Goal: Information Seeking & Learning: Learn about a topic

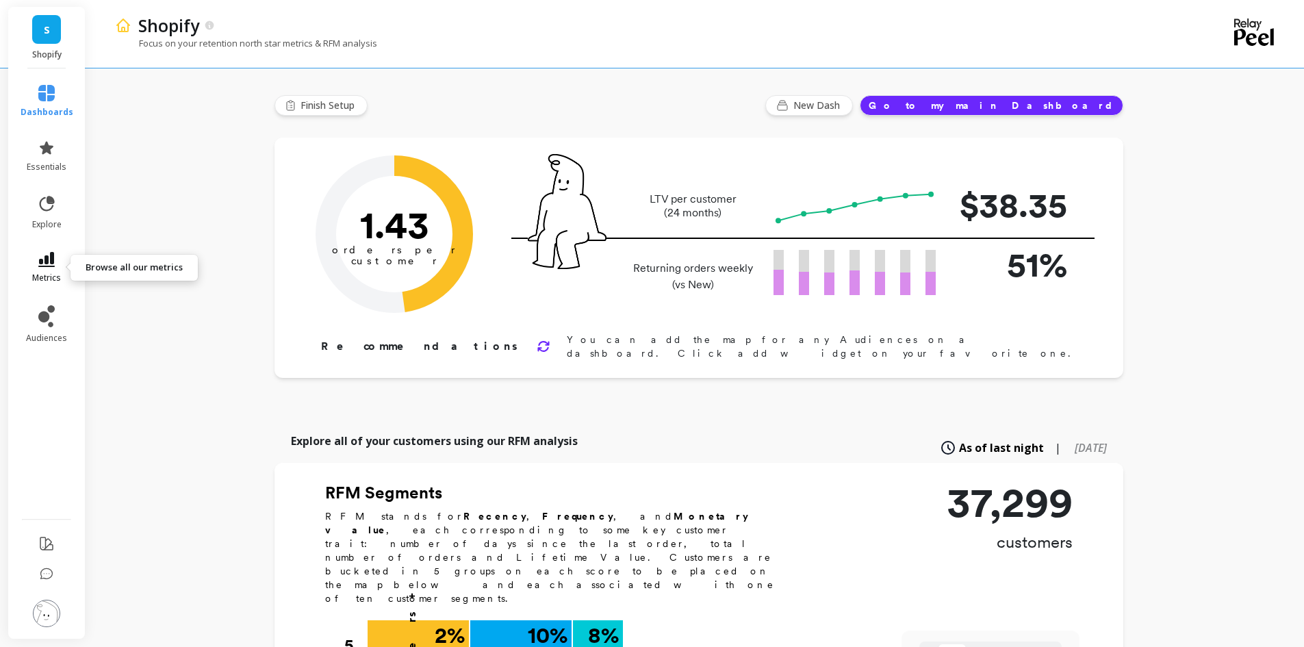
click at [49, 260] on icon at bounding box center [46, 259] width 16 height 15
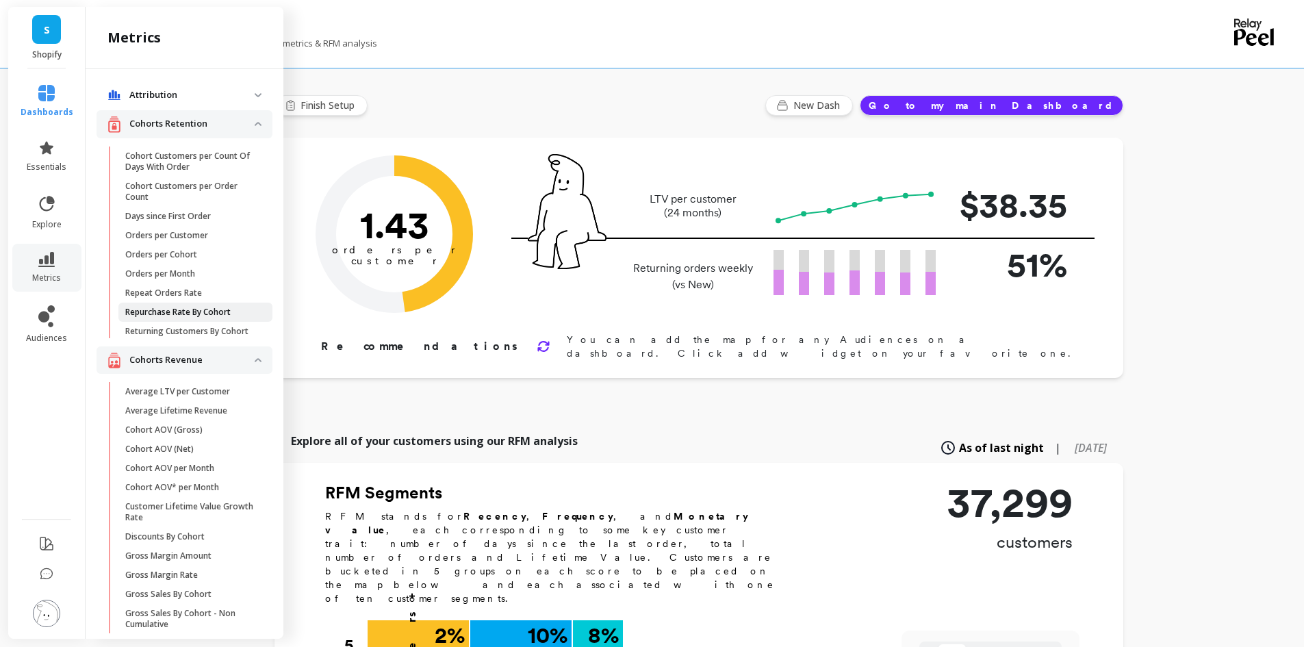
click at [181, 313] on p "Repurchase Rate By Cohort" at bounding box center [177, 312] width 105 height 11
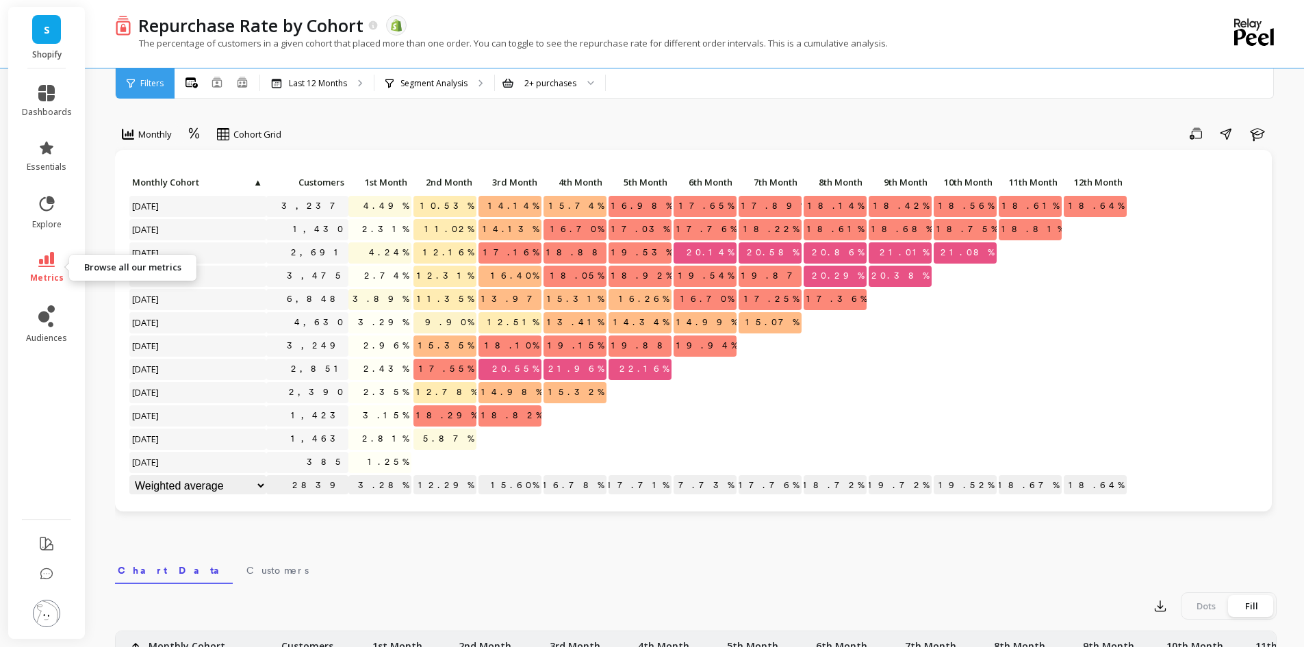
click at [51, 258] on icon at bounding box center [46, 259] width 16 height 15
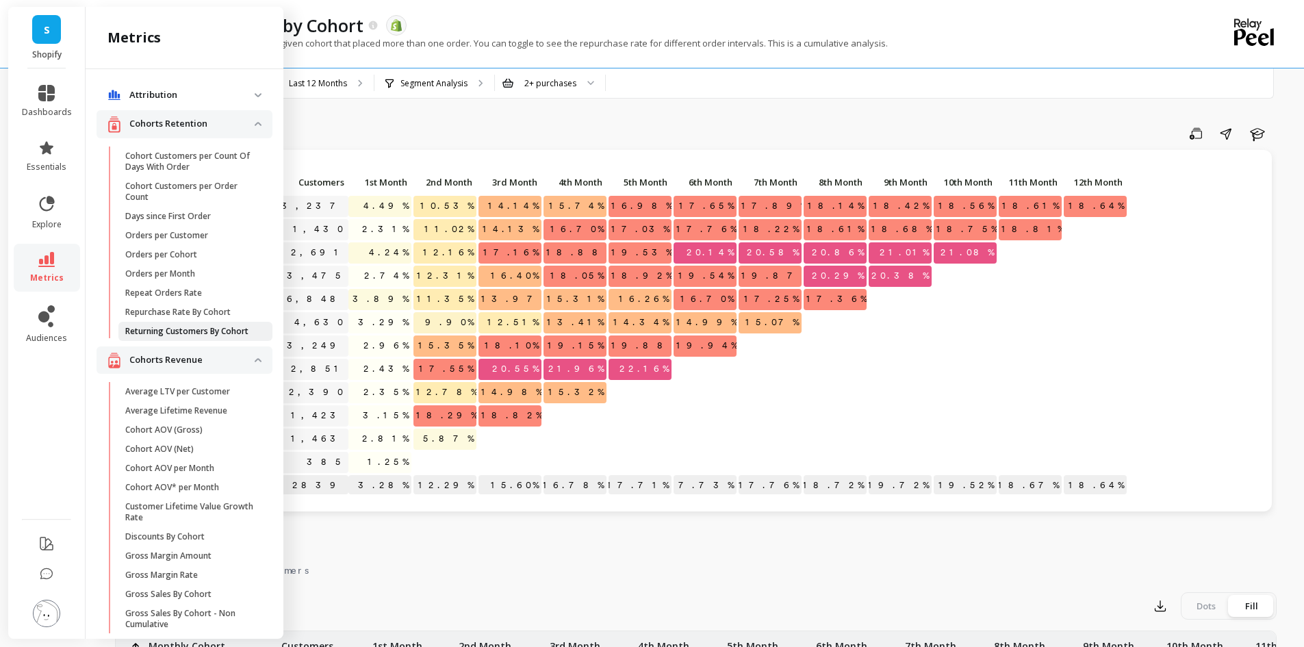
click at [162, 330] on p "Returning Customers By Cohort" at bounding box center [186, 331] width 123 height 11
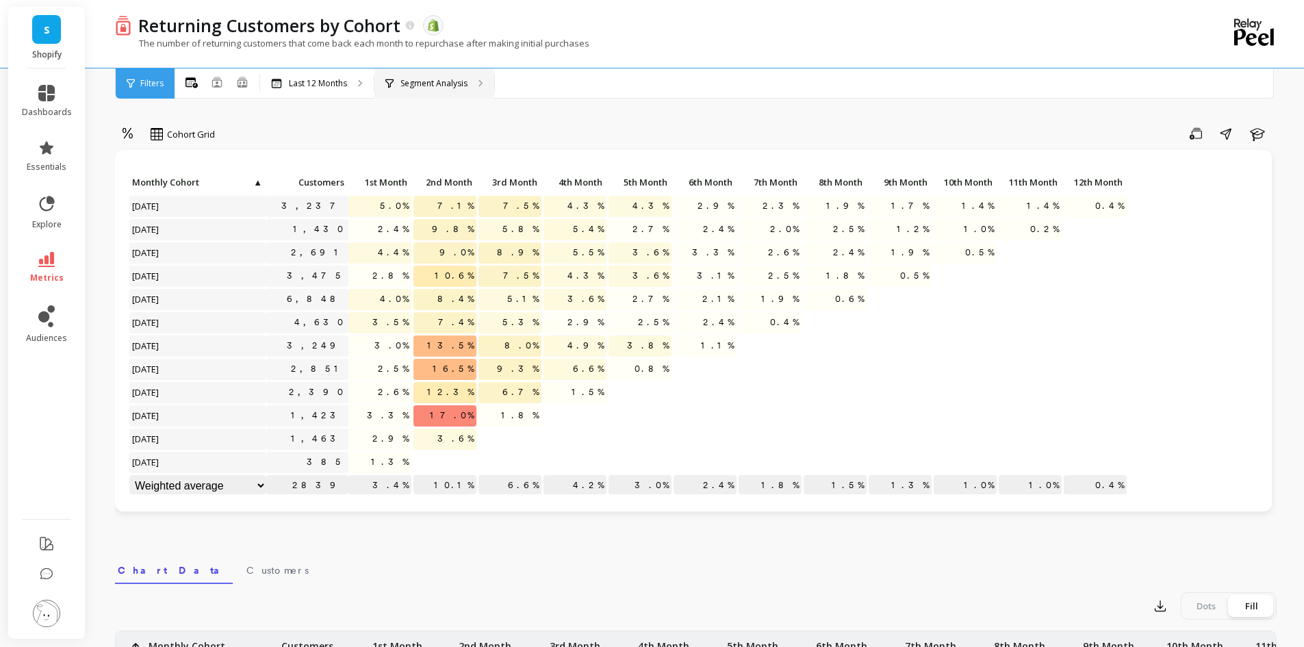
click at [461, 79] on p "Segment Analysis" at bounding box center [433, 83] width 67 height 11
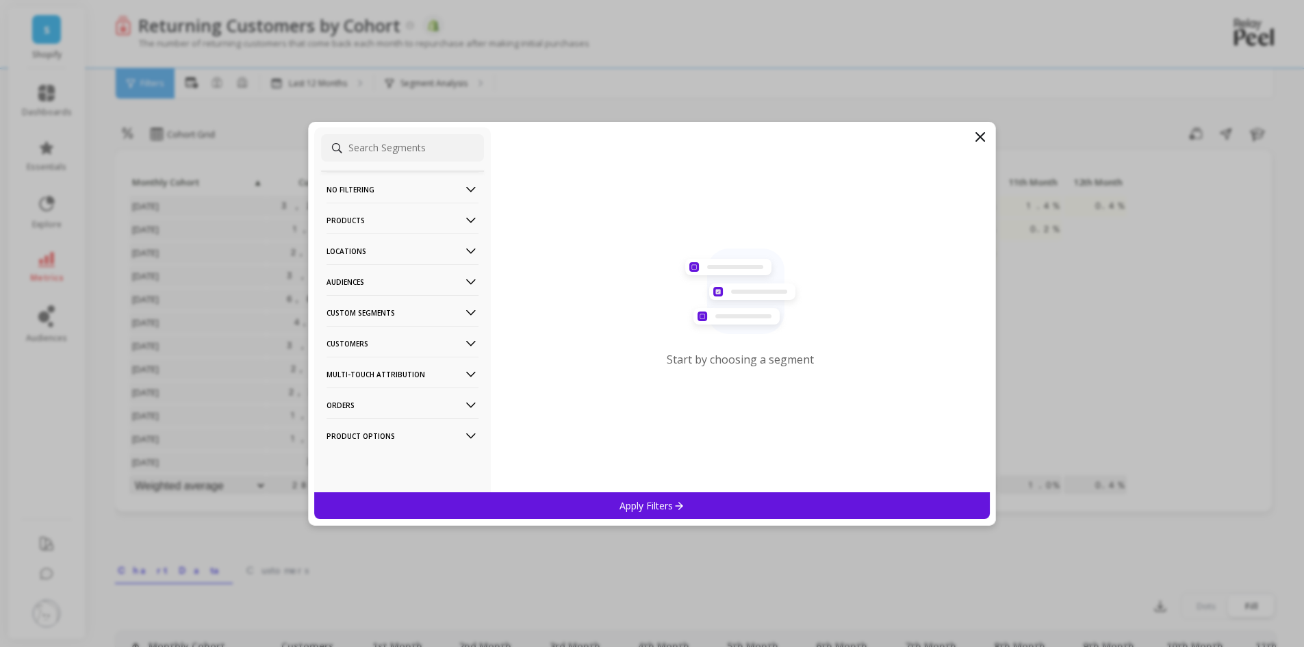
click at [374, 438] on p "Product Options" at bounding box center [403, 435] width 152 height 35
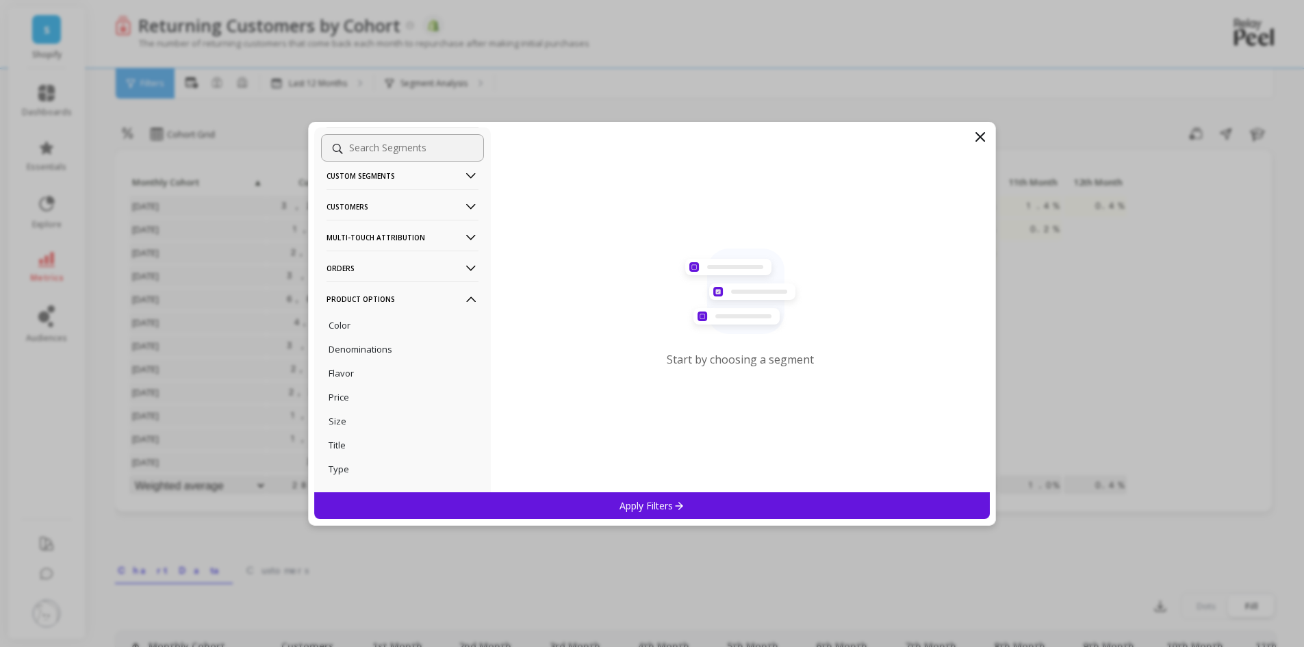
scroll to position [172, 0]
click at [358, 343] on div "Flavor" at bounding box center [402, 338] width 163 height 22
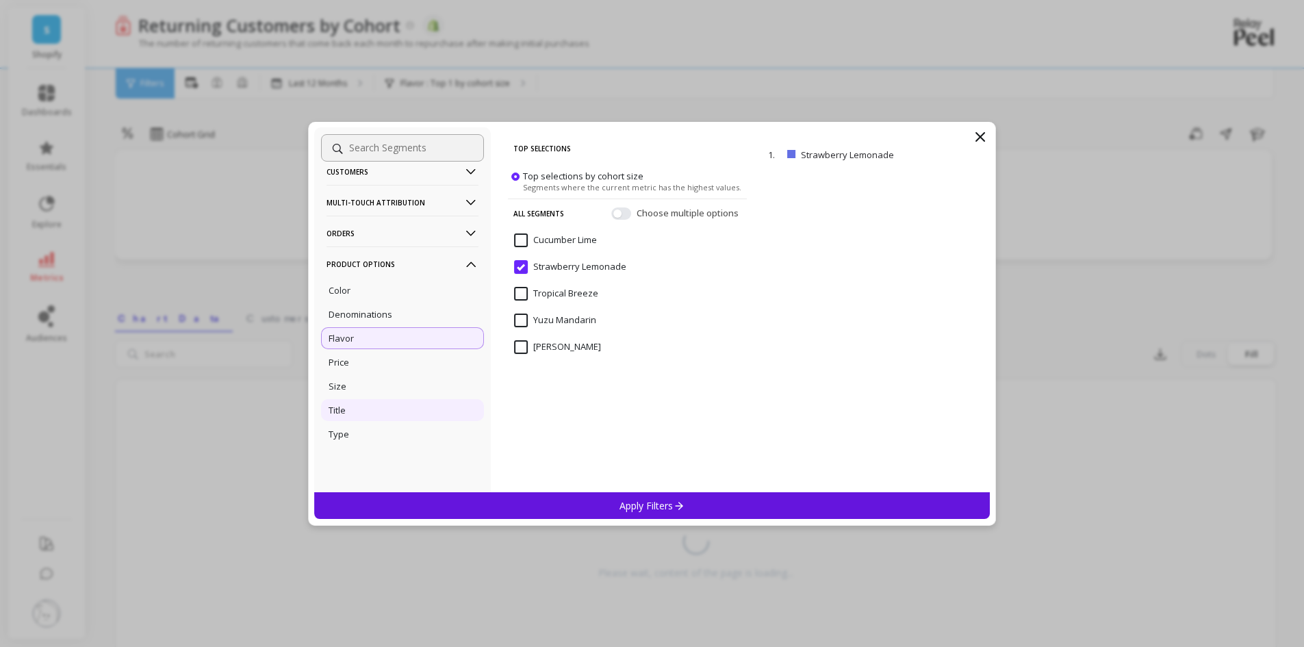
click at [350, 406] on div "Title" at bounding box center [402, 410] width 163 height 22
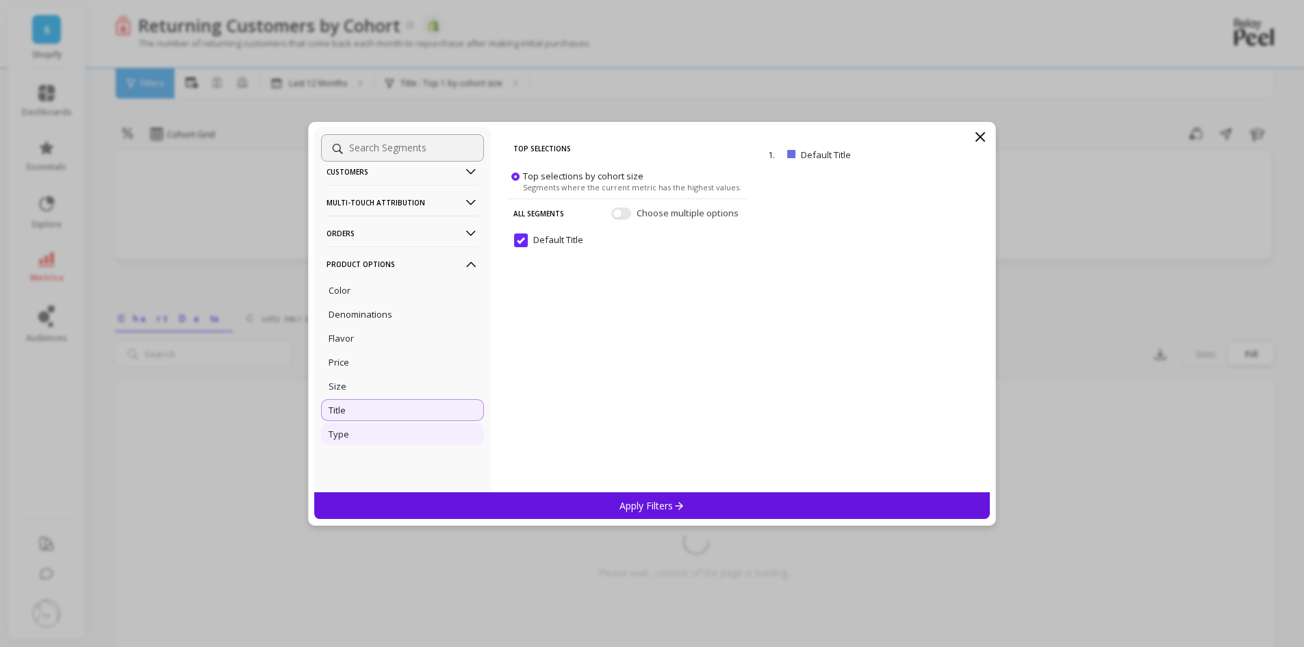
click at [361, 433] on div "Type" at bounding box center [402, 434] width 163 height 22
click at [350, 411] on div "Title" at bounding box center [402, 410] width 163 height 22
click at [355, 381] on div "Size" at bounding box center [402, 386] width 163 height 22
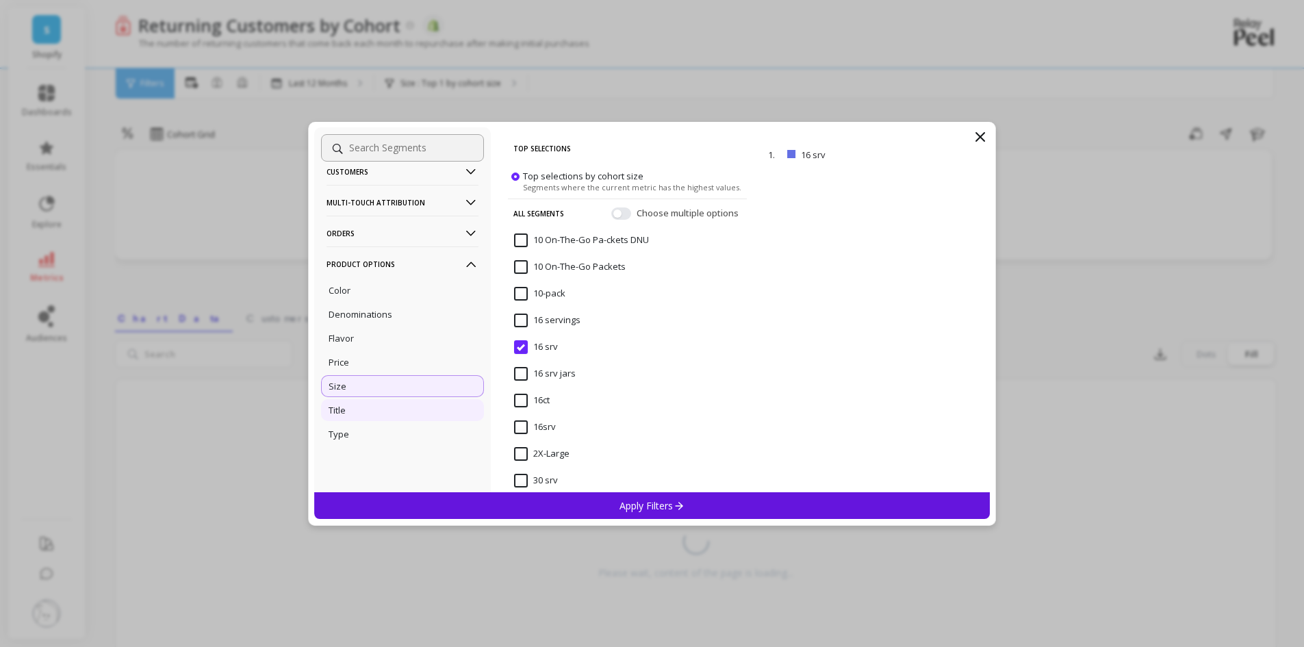
click at [349, 418] on div "Title" at bounding box center [402, 410] width 163 height 22
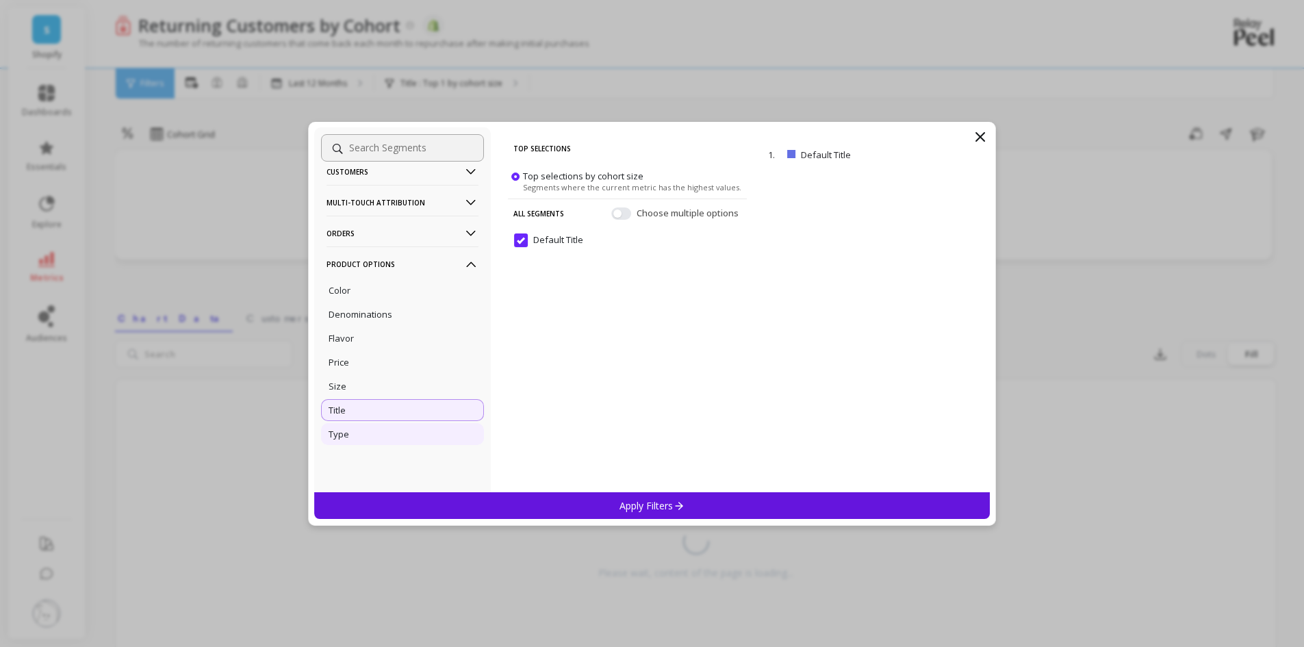
click at [351, 435] on div "Type" at bounding box center [402, 434] width 163 height 22
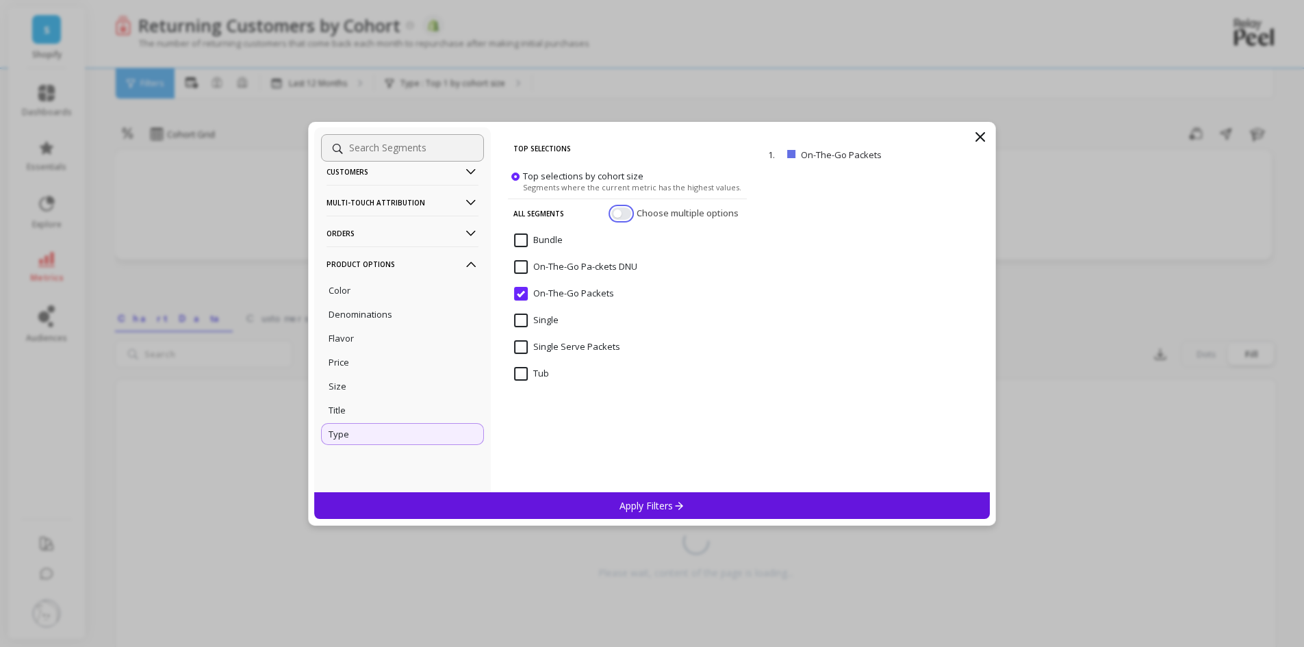
click at [623, 214] on button "button" at bounding box center [621, 213] width 20 height 12
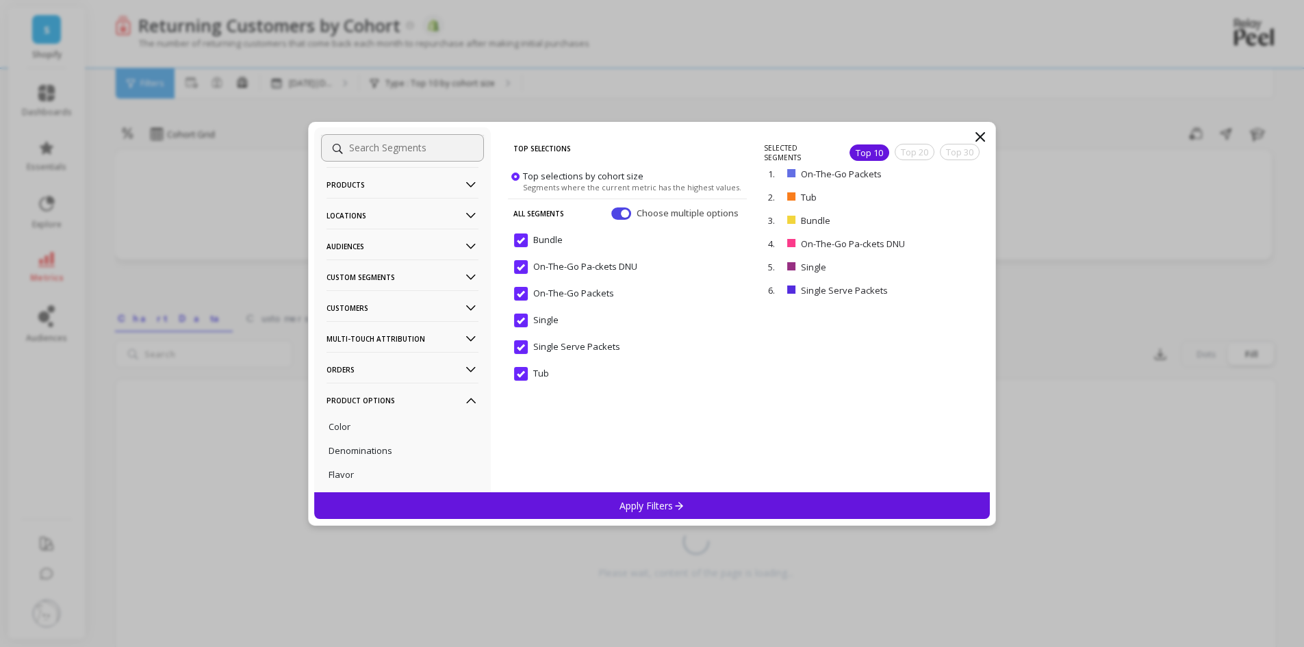
scroll to position [35, 0]
click at [383, 310] on p "Customers" at bounding box center [403, 308] width 152 height 35
click at [350, 405] on p "Subscriptions" at bounding box center [357, 406] width 57 height 12
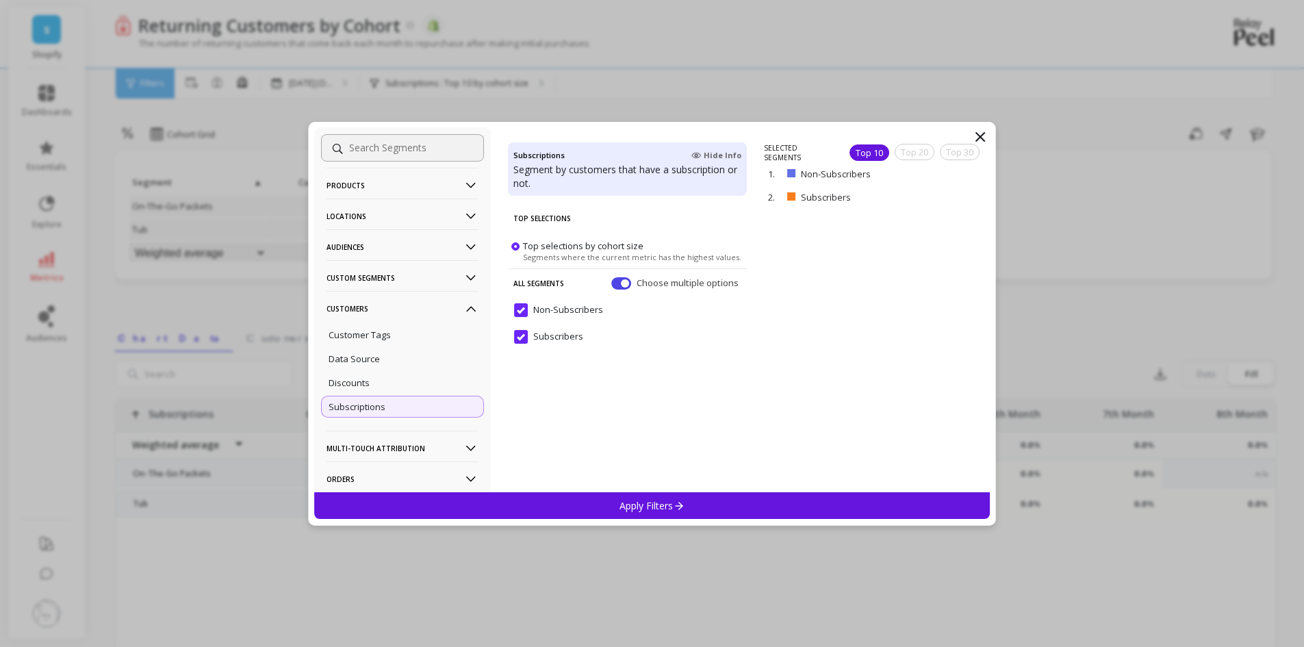
click at [519, 314] on input "Non-Subscribers" at bounding box center [558, 310] width 89 height 14
click at [656, 506] on p "Apply Filters" at bounding box center [651, 505] width 65 height 13
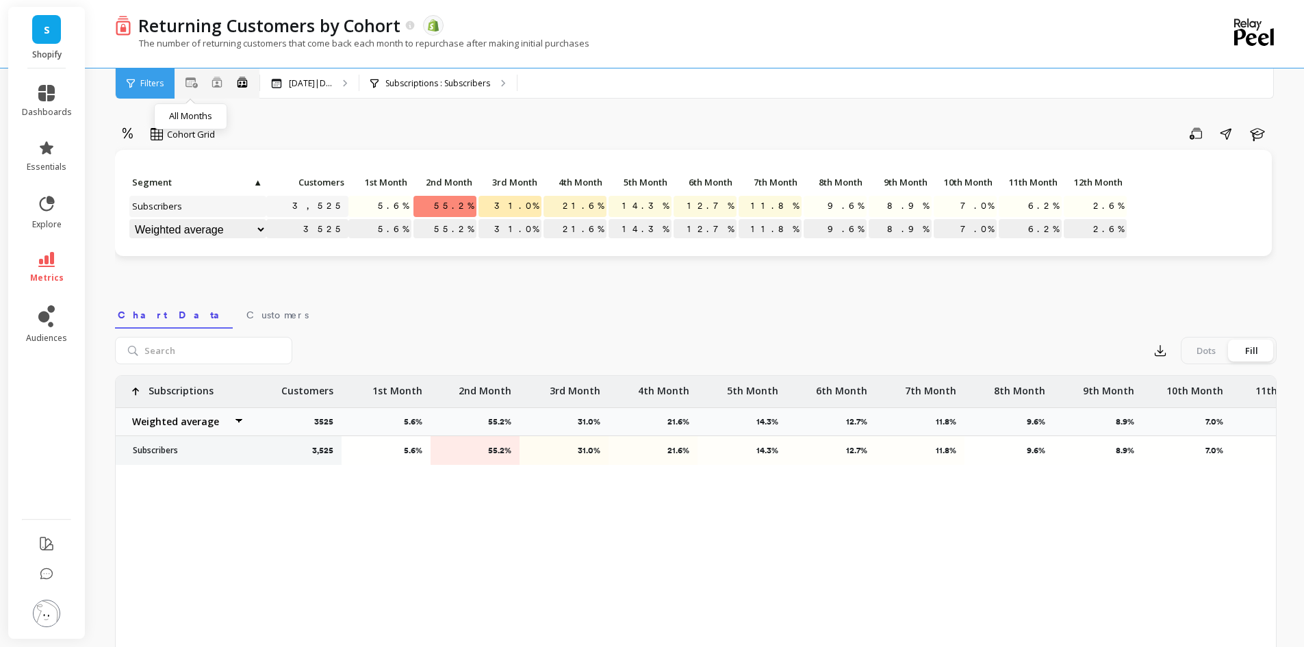
click at [193, 79] on icon at bounding box center [192, 82] width 12 height 10
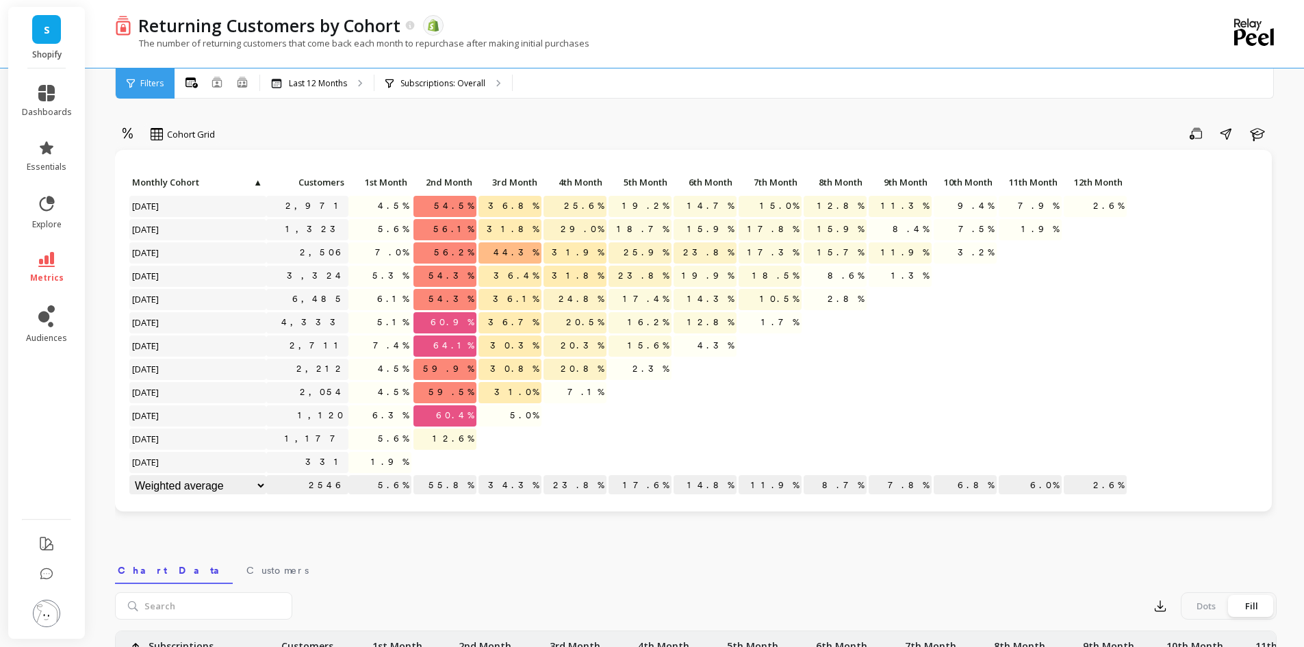
click at [221, 492] on select "Weighted average Weighted average excl. current month Sum [PERSON_NAME]" at bounding box center [197, 485] width 137 height 21
click at [531, 548] on div "Cohort Grid Save Share Learn Click to create an audience 2,971 4.5% 54.5% 36.8%…" at bounding box center [696, 577] width 1162 height 1045
click at [260, 181] on span "▲" at bounding box center [257, 182] width 10 height 11
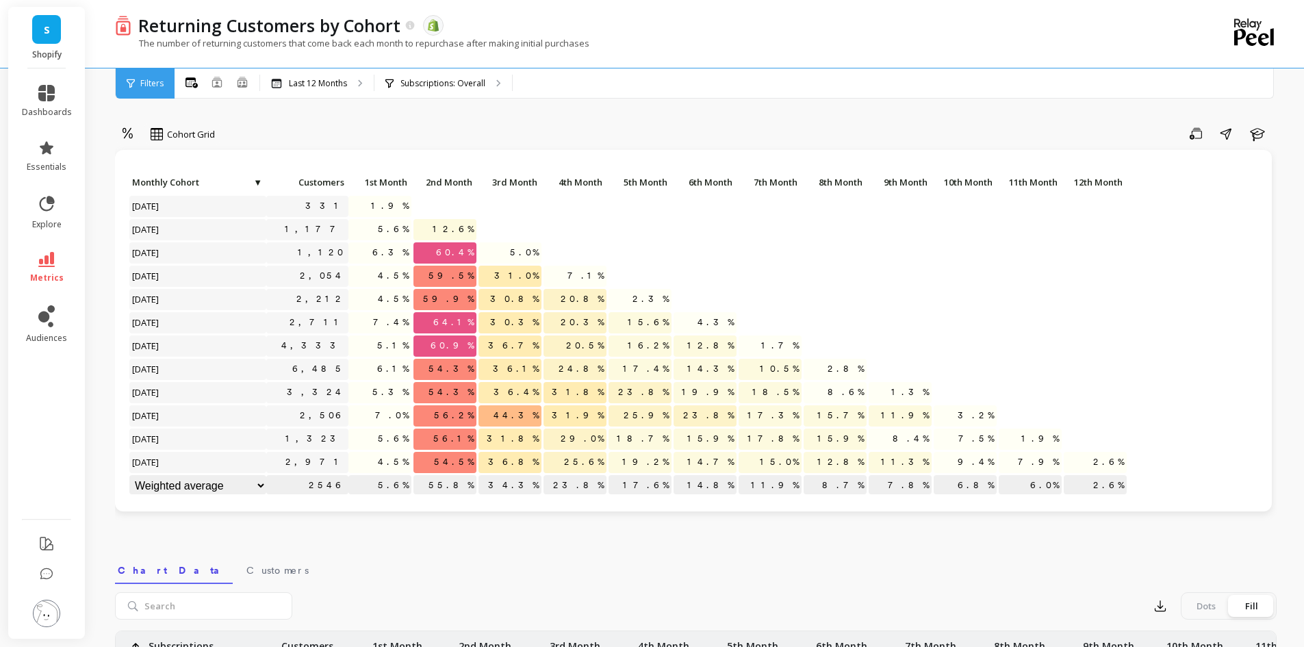
click at [259, 181] on span "▼" at bounding box center [257, 182] width 10 height 11
click at [258, 182] on span "Monthly Cohort" at bounding box center [197, 182] width 130 height 11
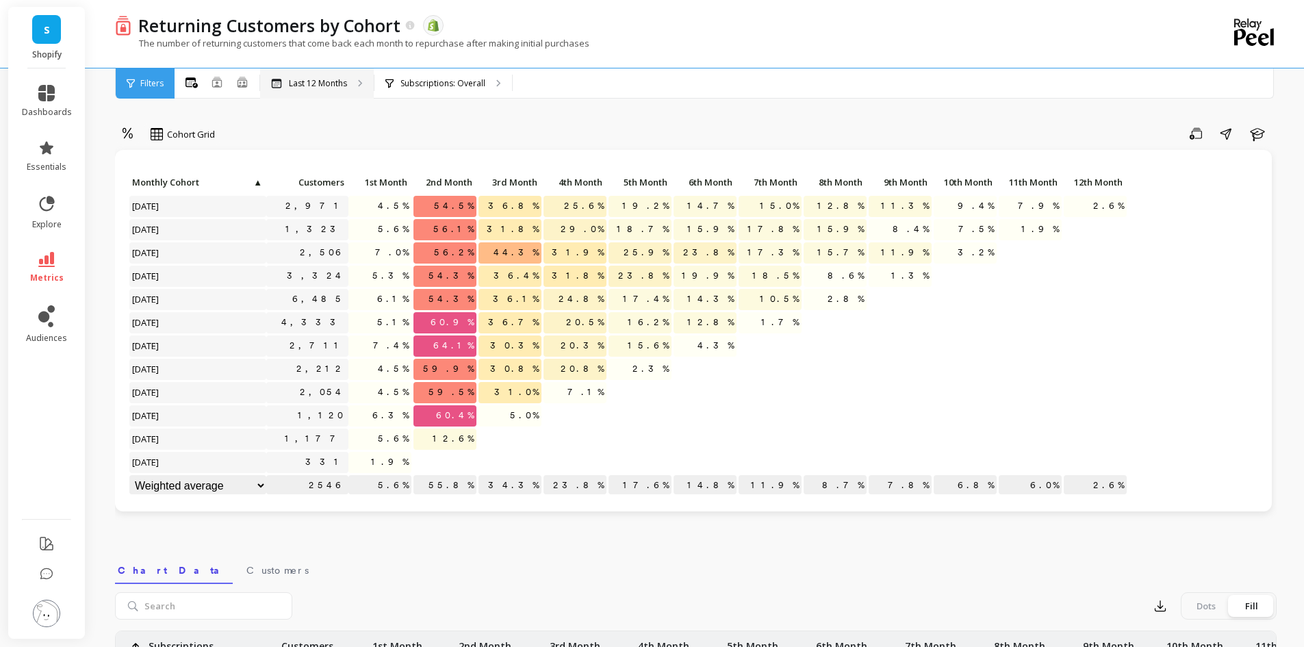
click at [346, 78] on p "Last 12 Months" at bounding box center [318, 83] width 58 height 11
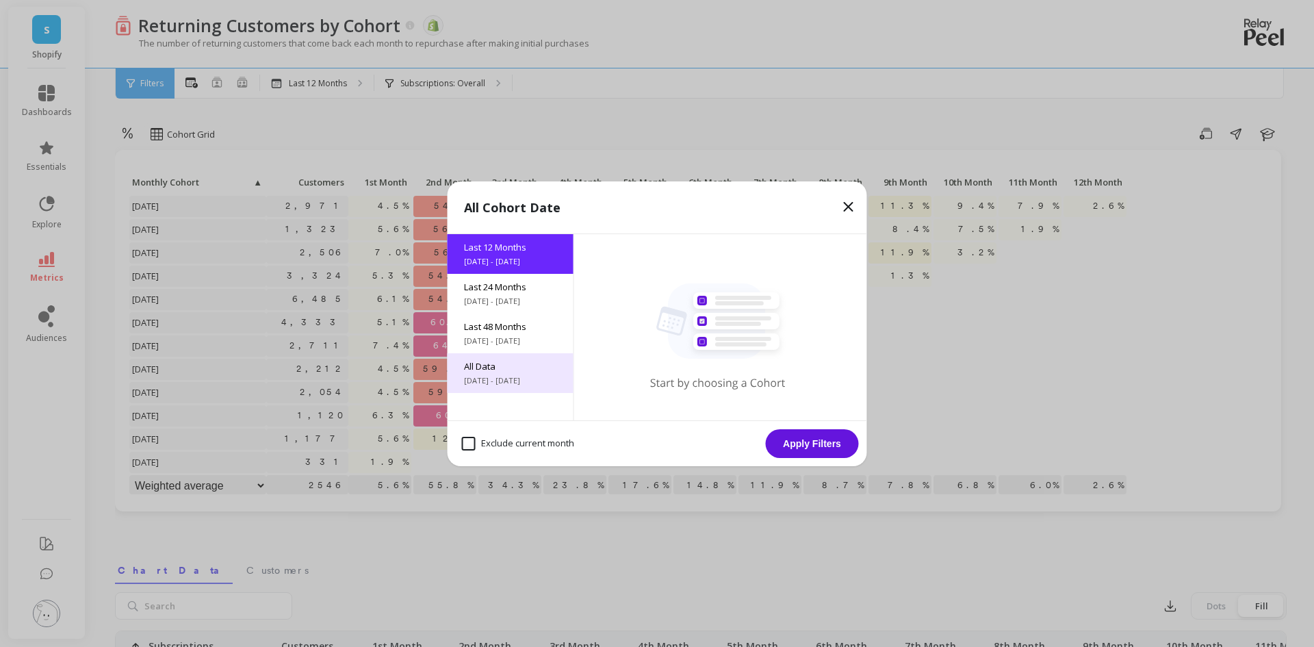
click at [513, 365] on span "All Data" at bounding box center [510, 366] width 93 height 12
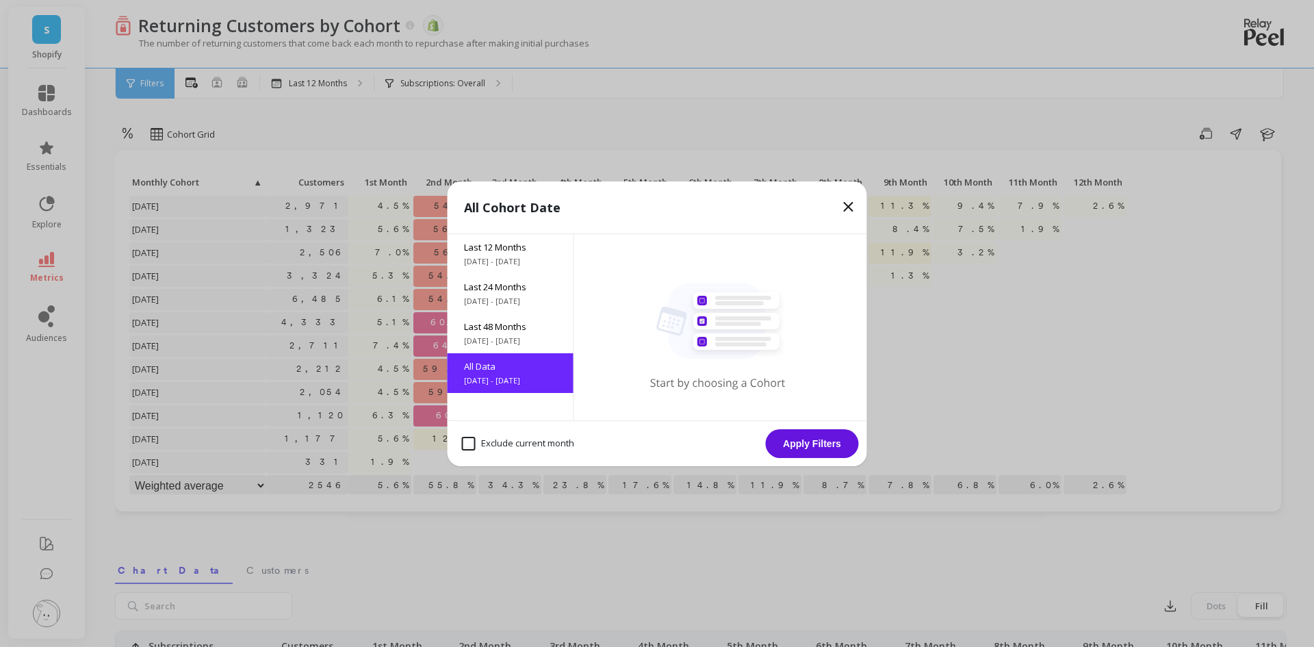
click at [813, 440] on button "Apply Filters" at bounding box center [812, 443] width 93 height 29
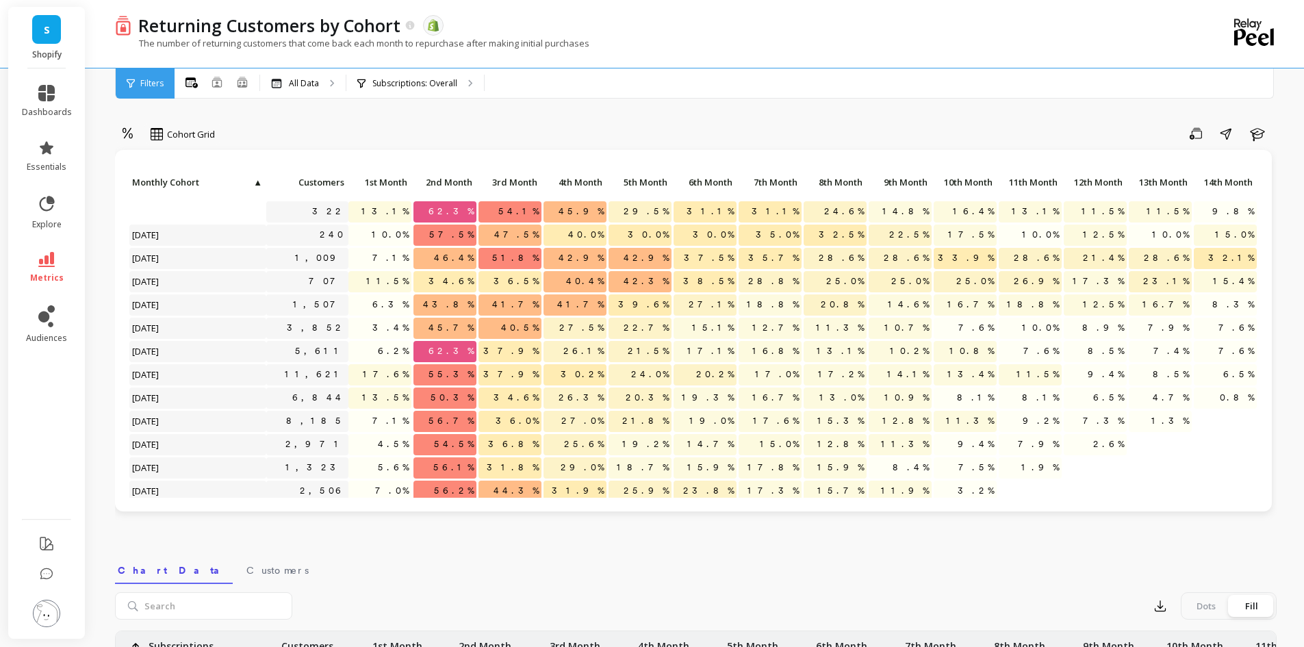
scroll to position [784, 0]
